Goal: Find specific page/section: Find specific page/section

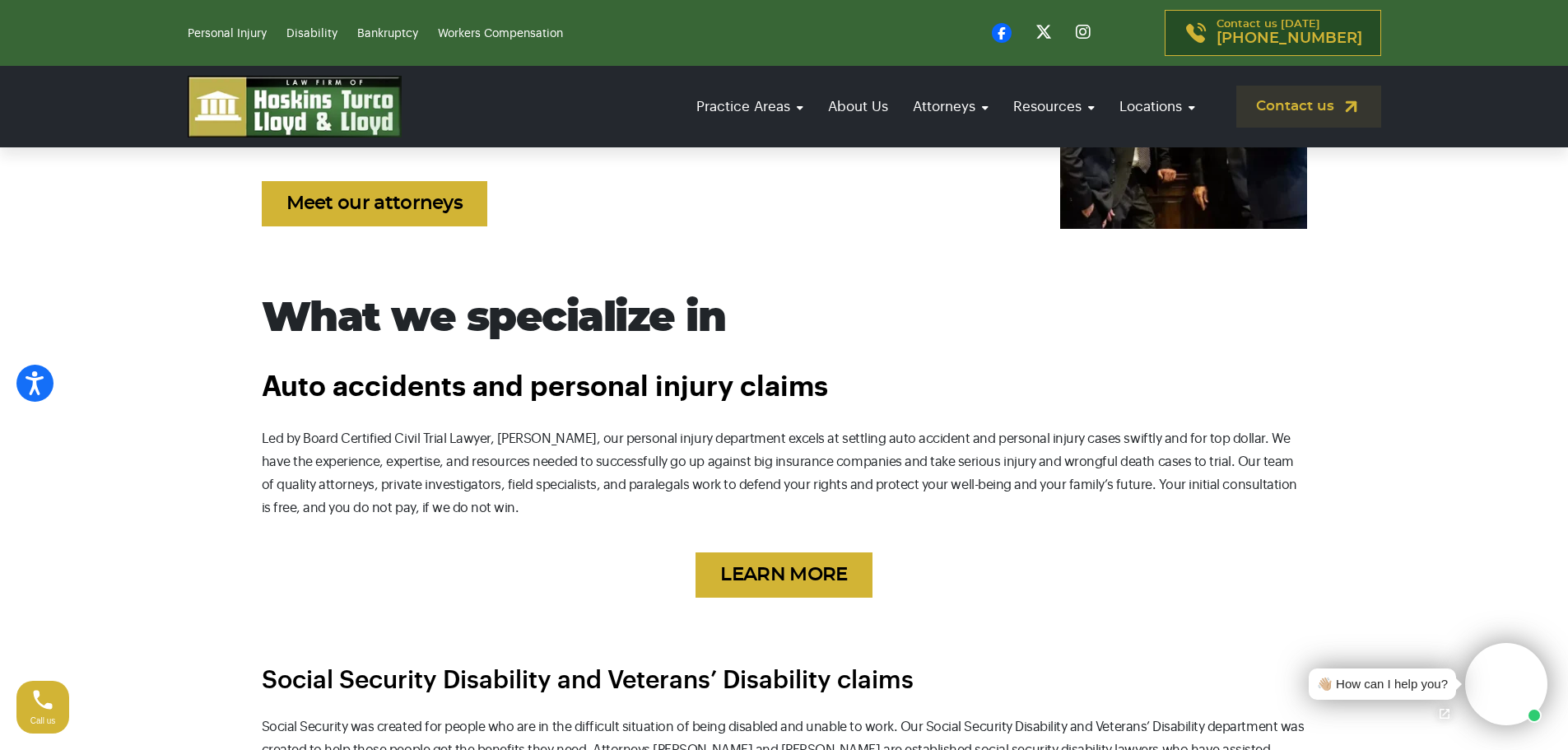
scroll to position [494, 0]
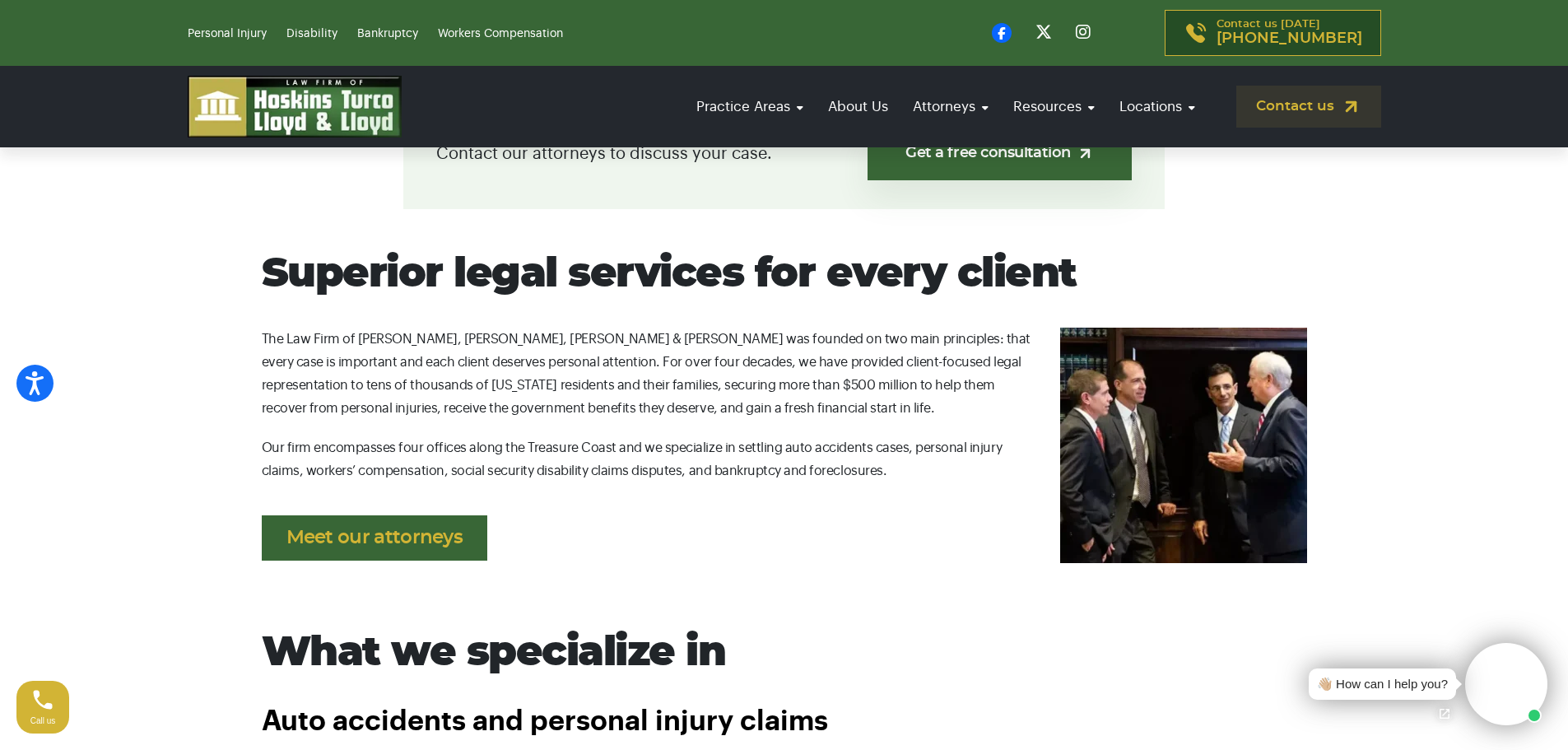
click at [441, 534] on link "Meet our attorneys" at bounding box center [375, 538] width 226 height 46
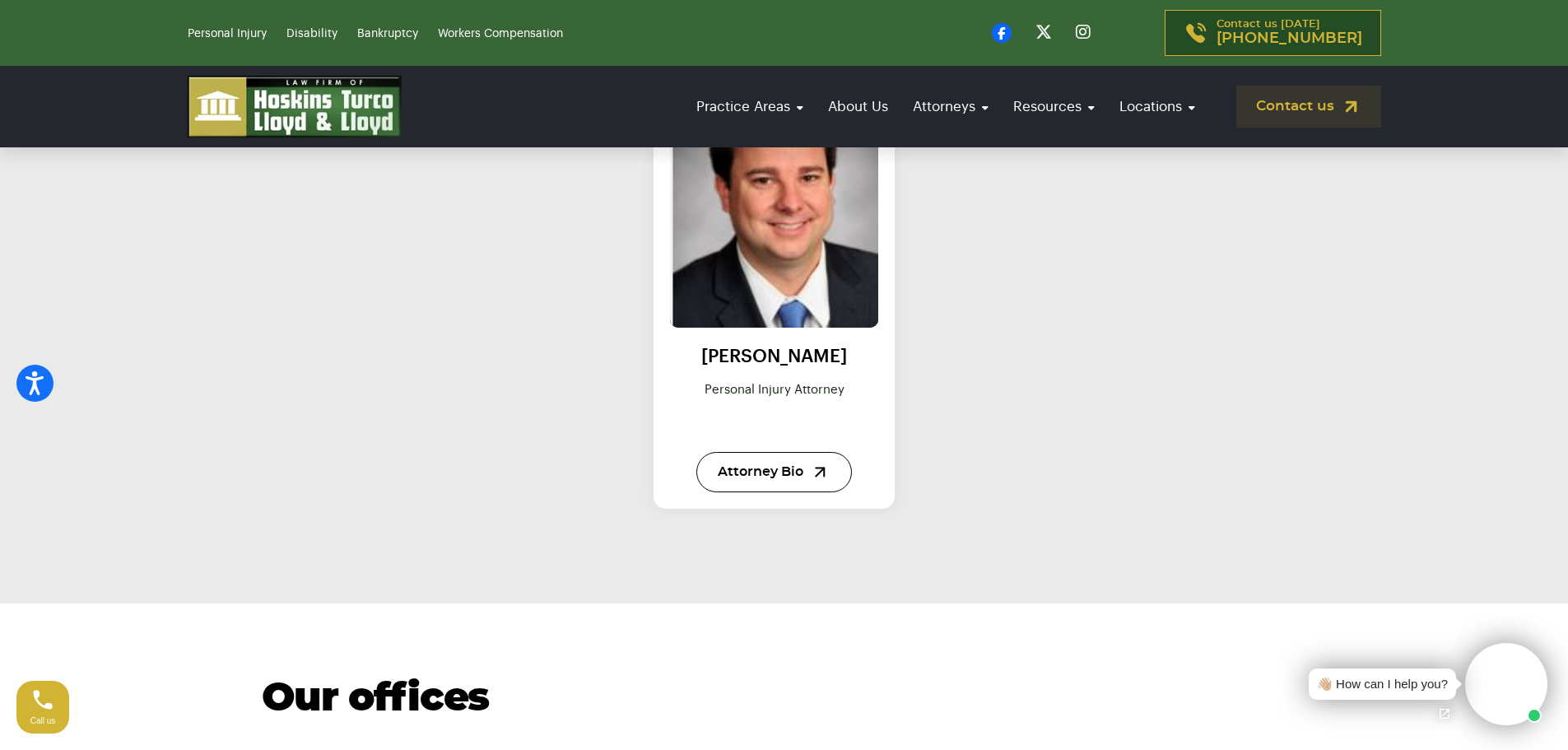
scroll to position [2469, 0]
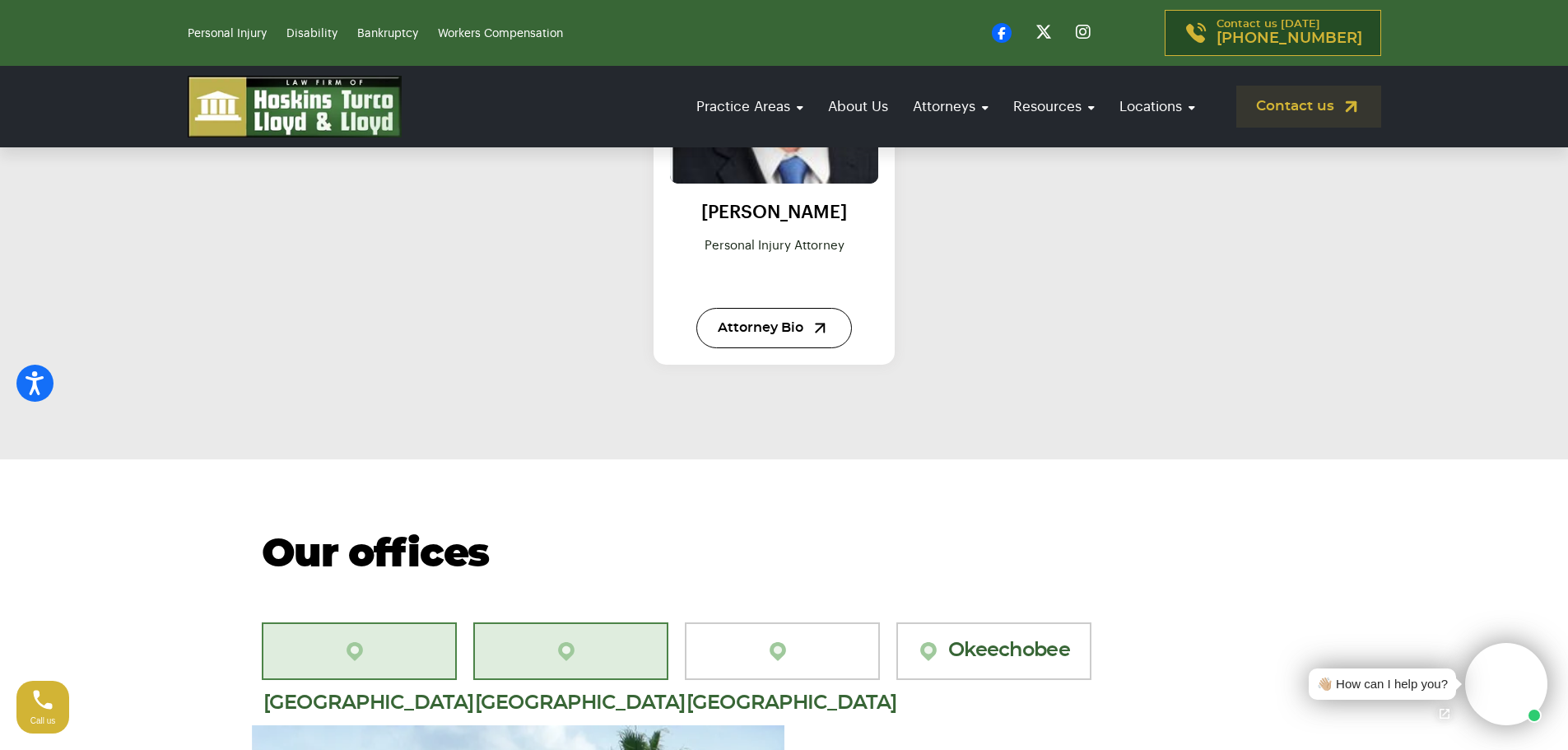
drag, startPoint x: 589, startPoint y: 596, endPoint x: 600, endPoint y: 579, distance: 20.2
click at [589, 622] on link "[GEOGRAPHIC_DATA][PERSON_NAME]" at bounding box center [570, 650] width 195 height 58
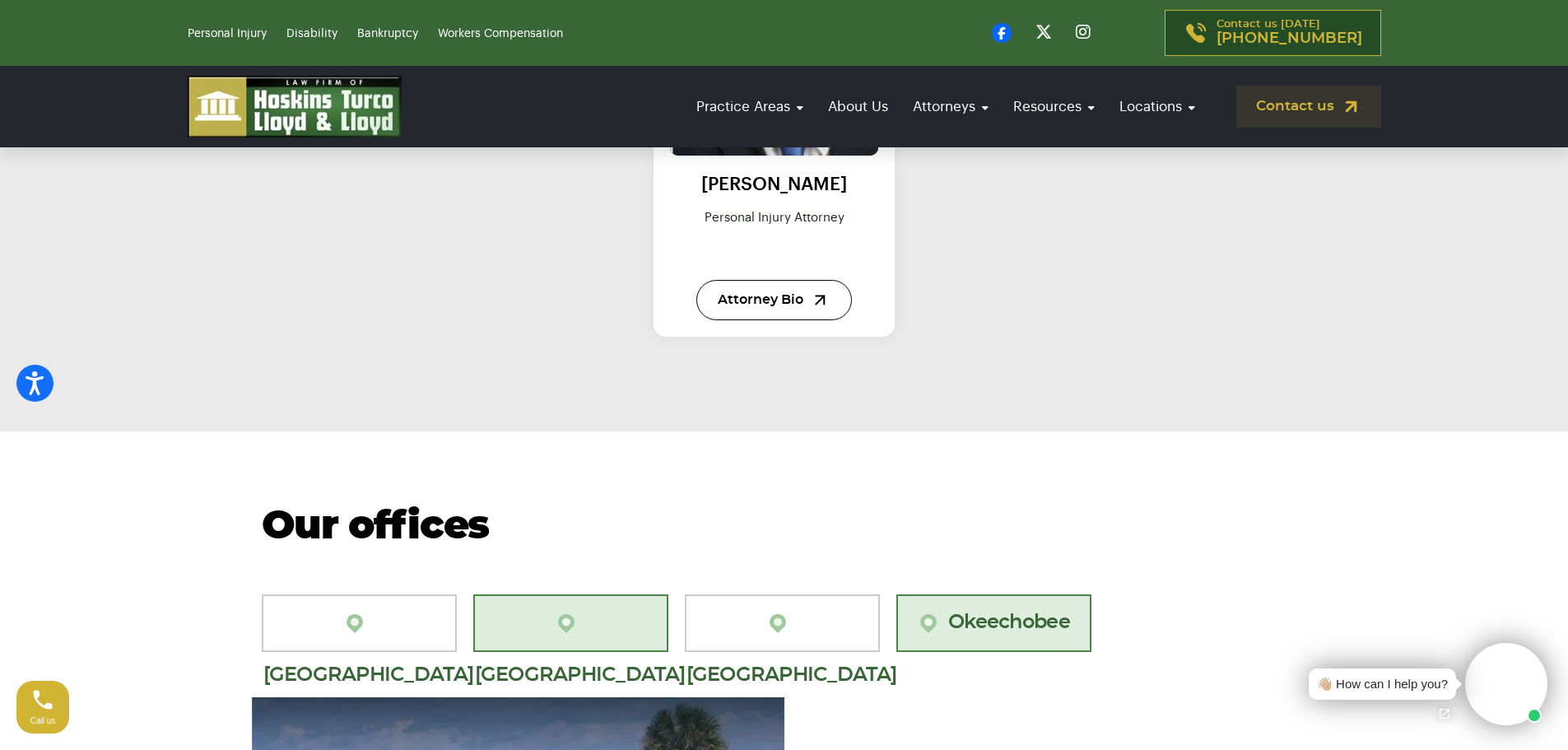
scroll to position [2570, 0]
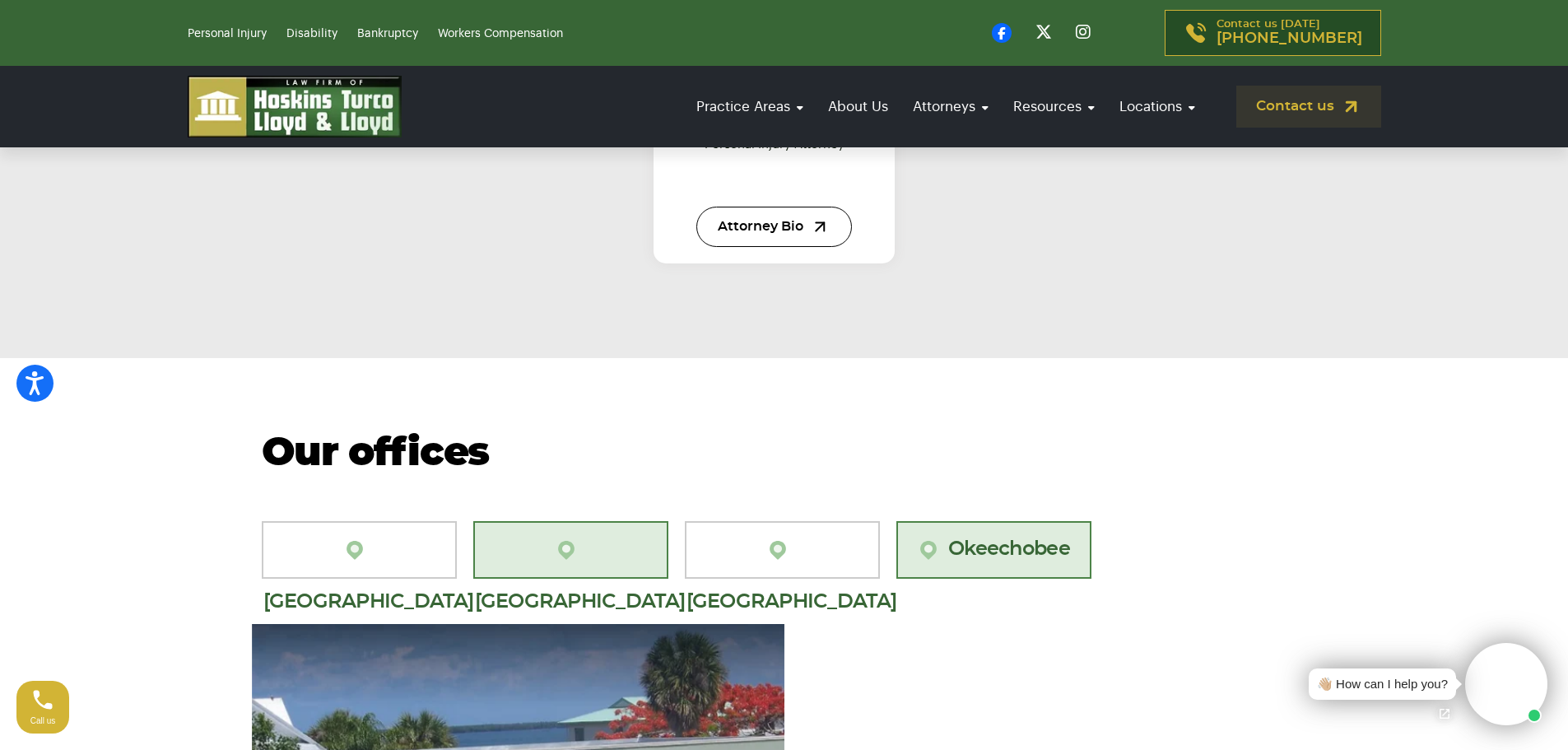
click at [991, 521] on link "Okeechobee" at bounding box center [993, 549] width 195 height 58
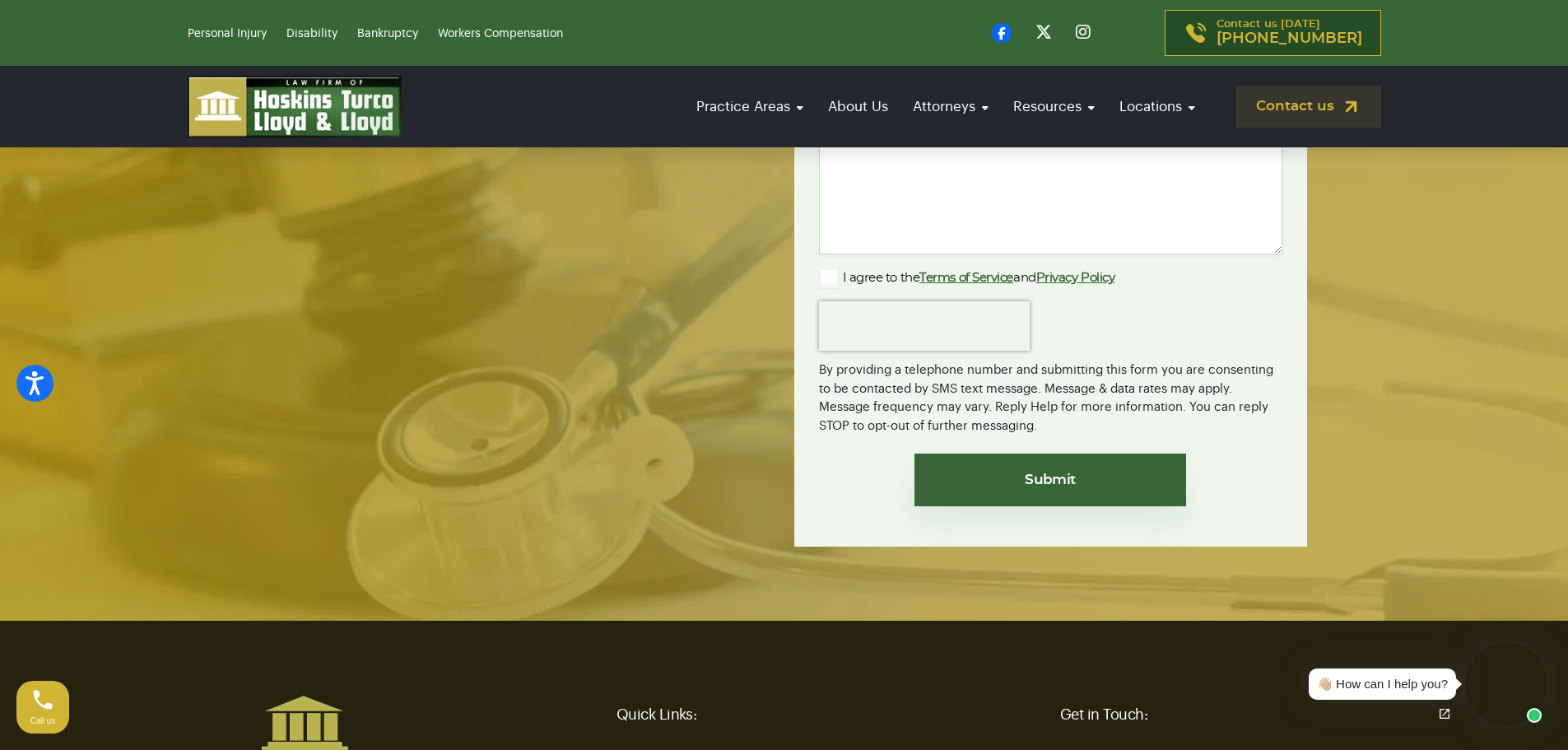
scroll to position [4134, 0]
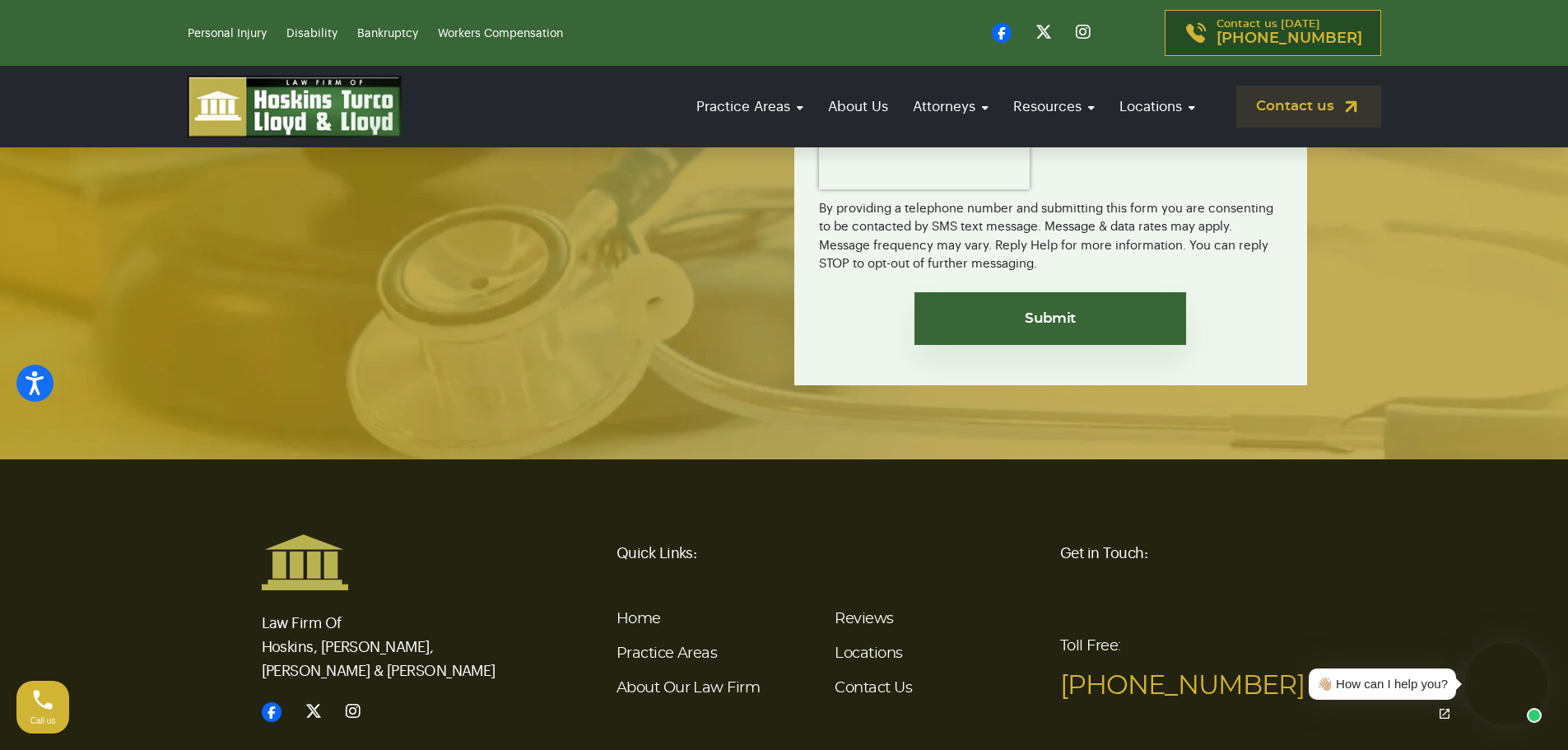
scroll to position [4003, 0]
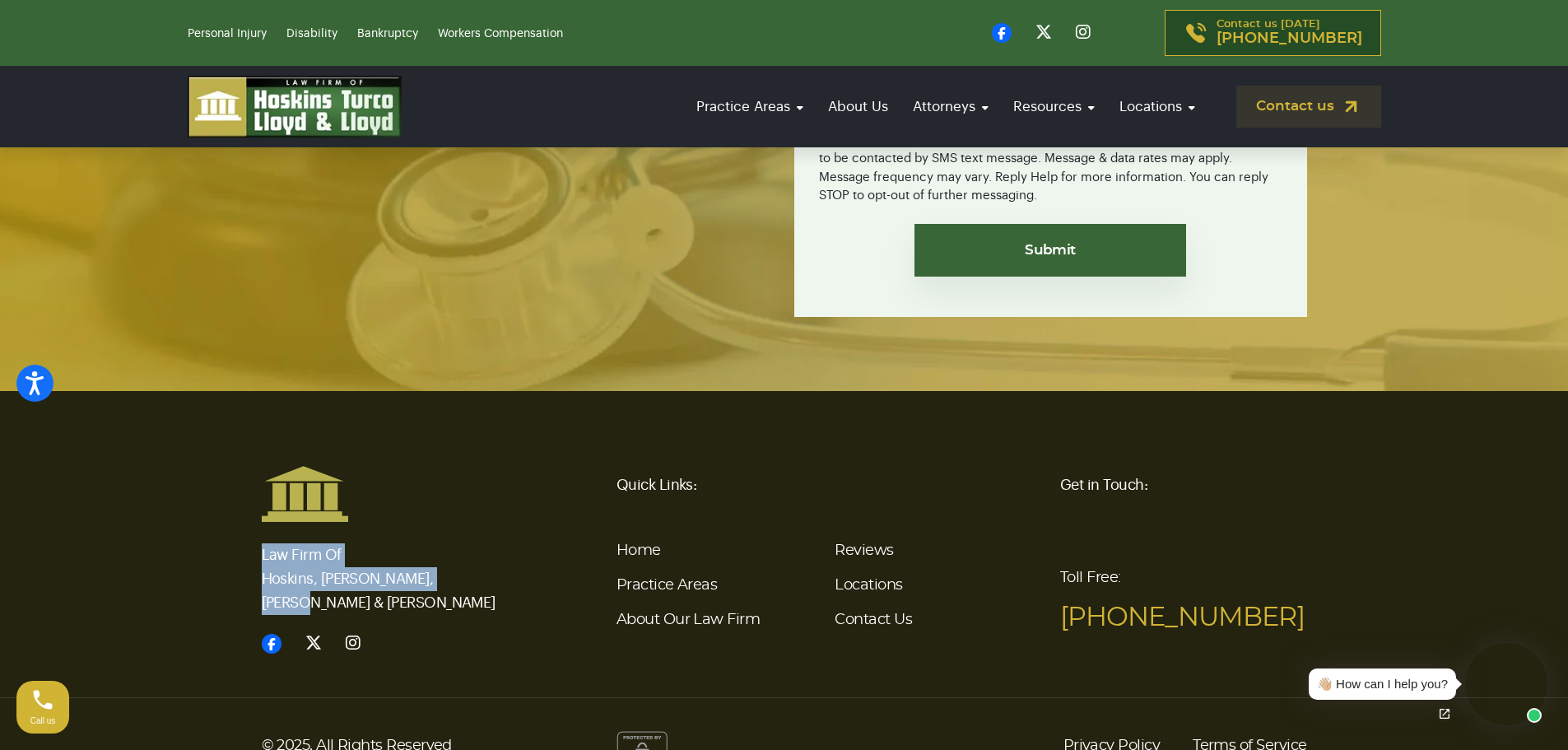
drag, startPoint x: 262, startPoint y: 504, endPoint x: 456, endPoint y: 535, distance: 196.5
click at [456, 535] on p "Law Firm Of Hoskins, Turco, Lloyd & Lloyd" at bounding box center [385, 568] width 247 height 92
copy p "Law Firm Of Hoskins, Turco, Lloyd & Lloyd"
